Goal: Navigation & Orientation: Find specific page/section

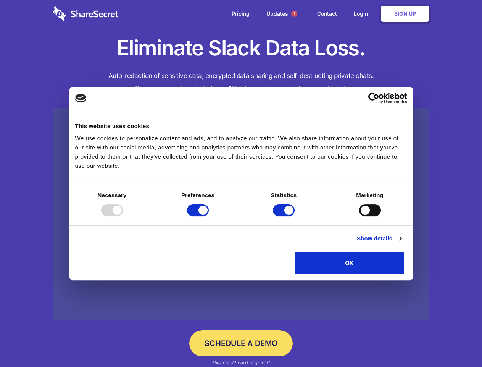
click at [123, 216] on div at bounding box center [112, 210] width 22 height 12
click at [209, 216] on input "Preferences" at bounding box center [198, 210] width 22 height 12
checkbox input "false"
click at [285, 216] on input "Statistics" at bounding box center [284, 210] width 22 height 12
checkbox input "false"
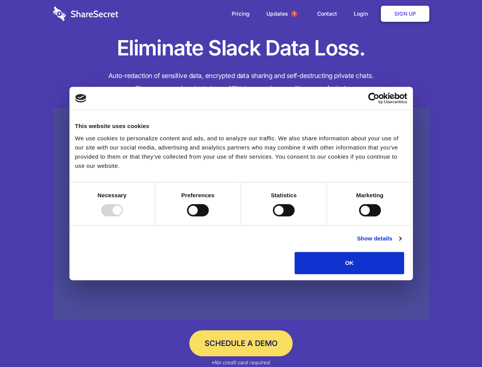
click at [359, 216] on input "Marketing" at bounding box center [370, 210] width 22 height 12
checkbox input "true"
click at [401, 243] on link "Show details" at bounding box center [379, 238] width 44 height 9
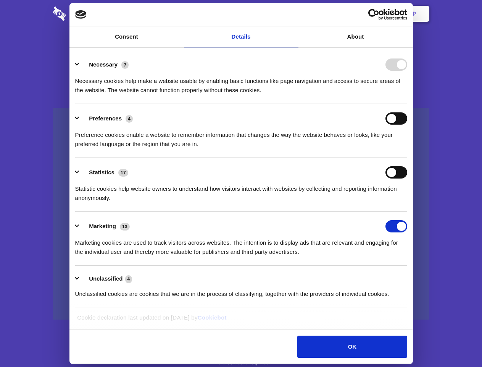
click at [408, 158] on li "Preferences 4 Preference cookies enable a website to remember information that …" at bounding box center [241, 131] width 332 height 54
click at [294, 14] on span "1" at bounding box center [294, 14] width 6 height 6
